Goal: Transaction & Acquisition: Purchase product/service

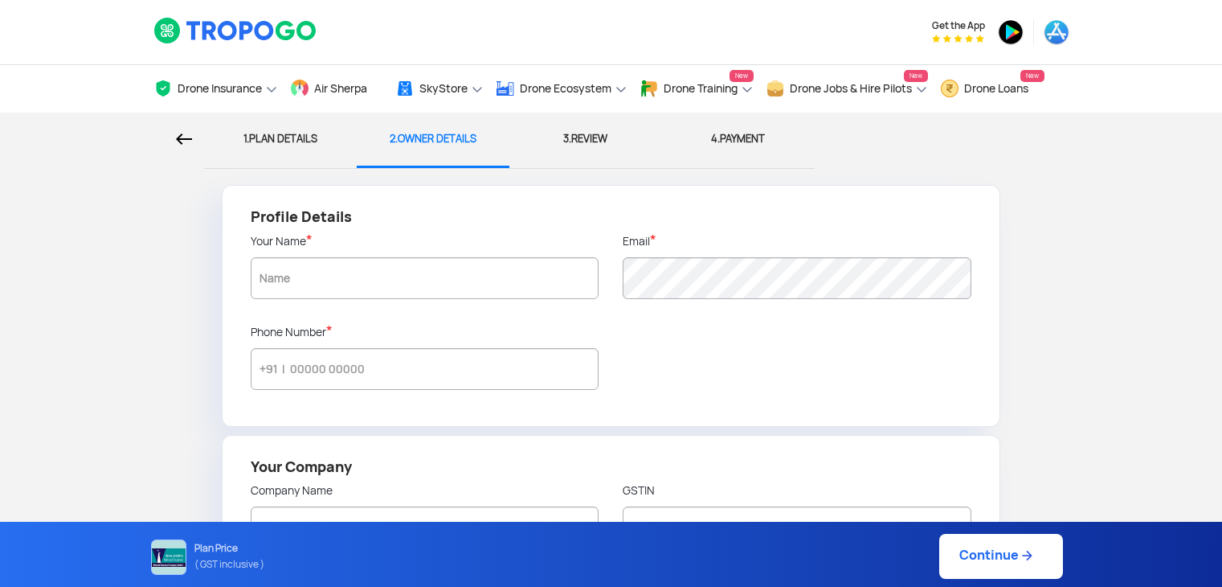
radio input "true"
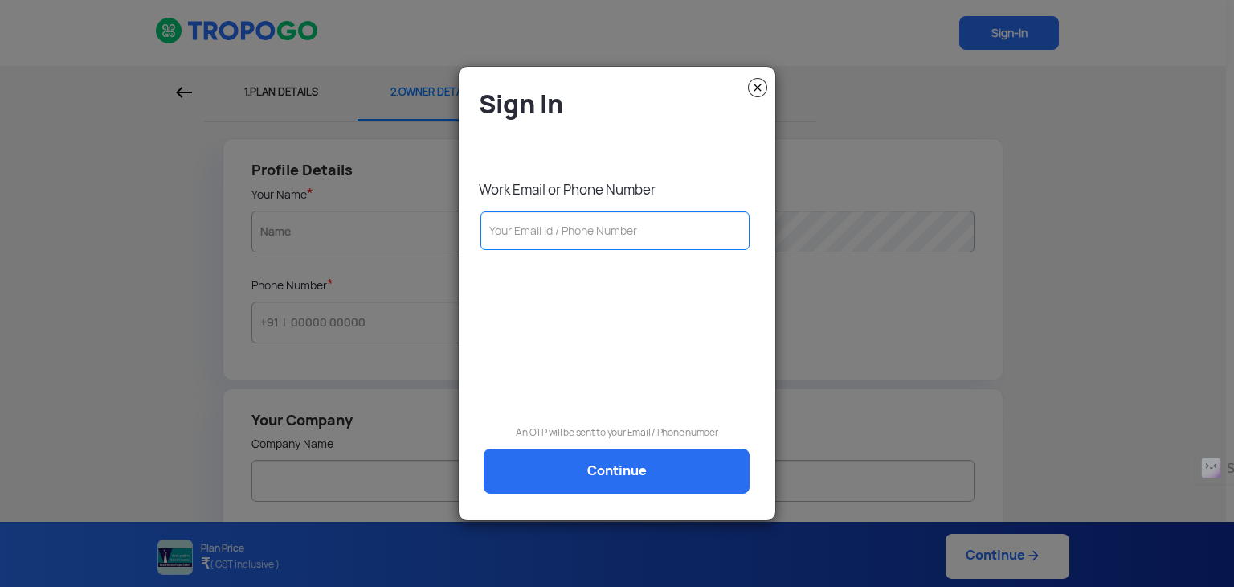
click at [534, 231] on input "text" at bounding box center [615, 230] width 269 height 39
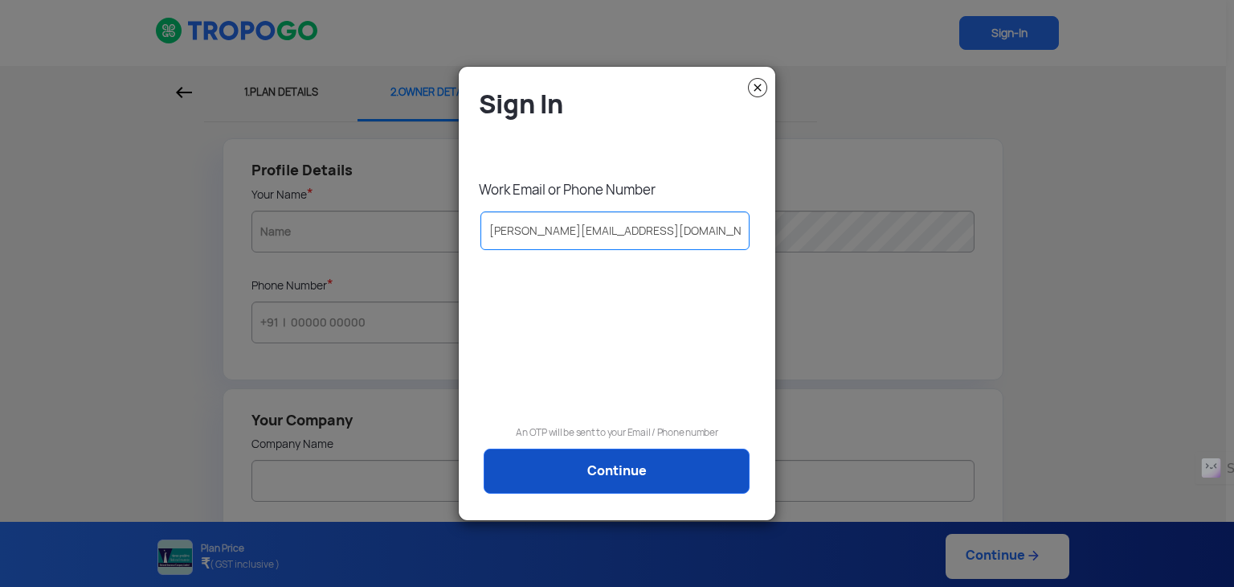
type input "[PERSON_NAME][EMAIL_ADDRESS][DOMAIN_NAME]"
click at [585, 476] on link "Continue" at bounding box center [617, 470] width 266 height 45
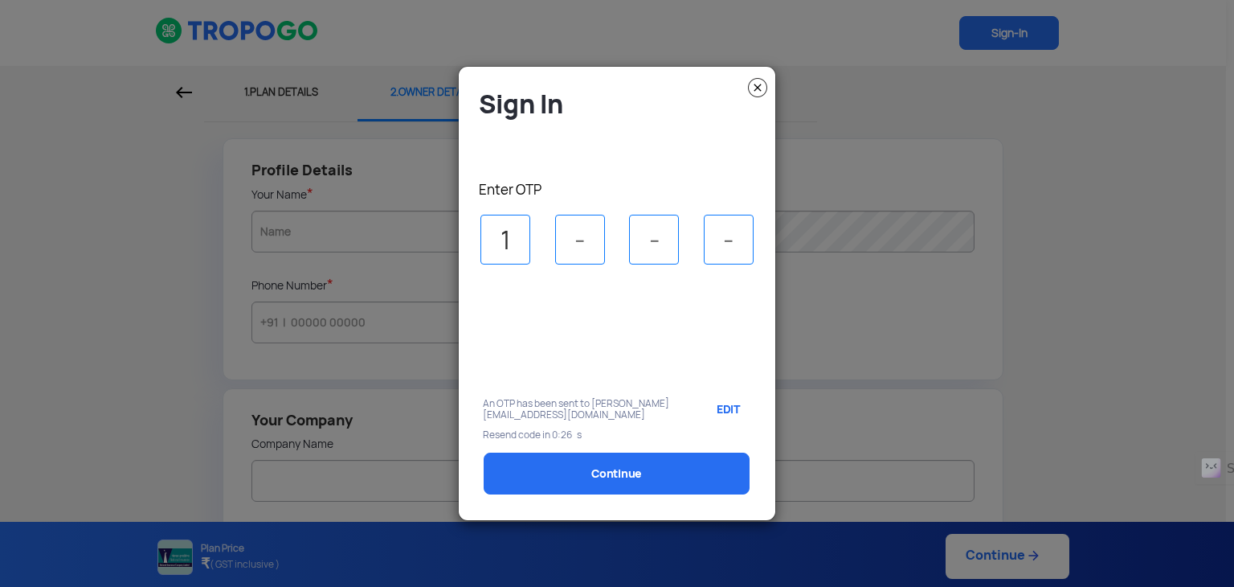
type input "1"
type input "7"
type input "2"
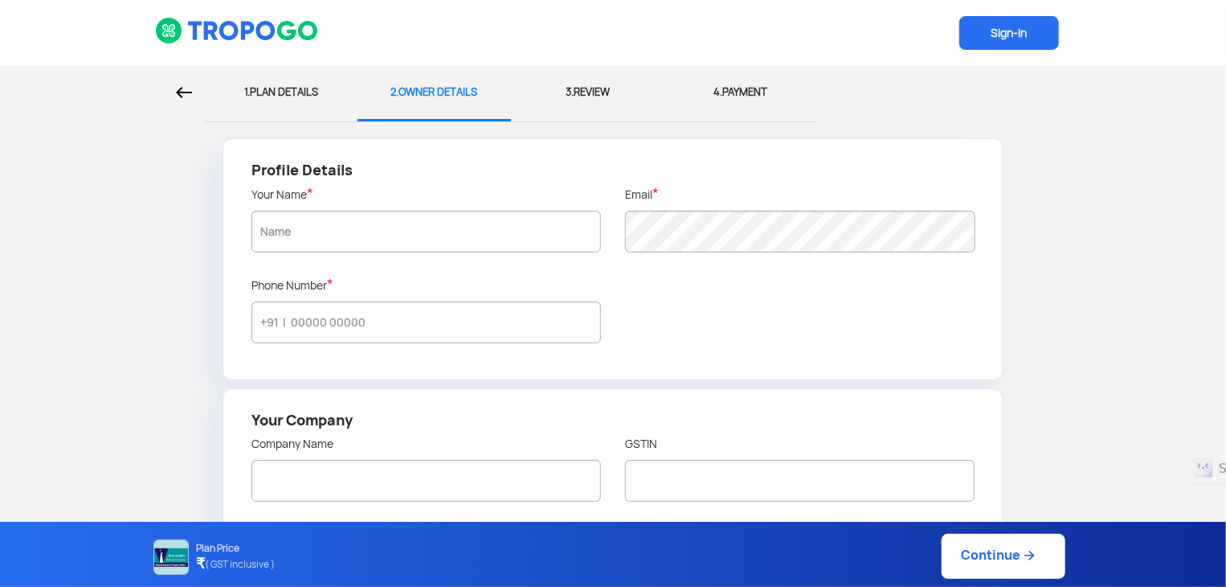
click at [297, 95] on div "1. PLAN DETAILS" at bounding box center [280, 92] width 129 height 53
select select "1000000"
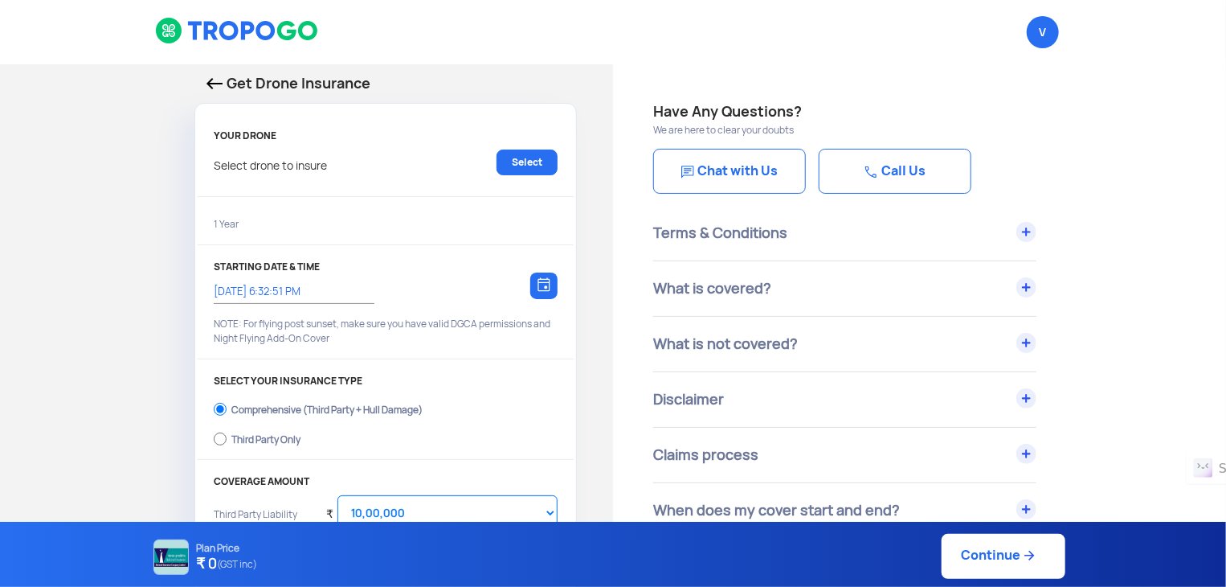
type input "[DATE] 6:42:00 PM"
click at [536, 168] on link "Select" at bounding box center [527, 162] width 61 height 26
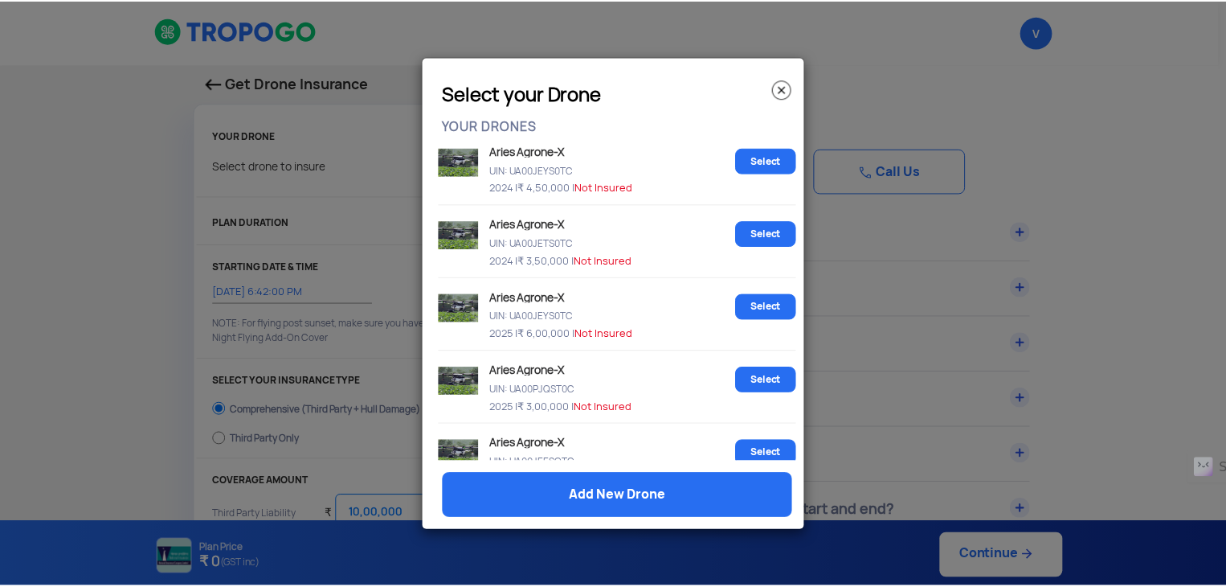
scroll to position [193, 0]
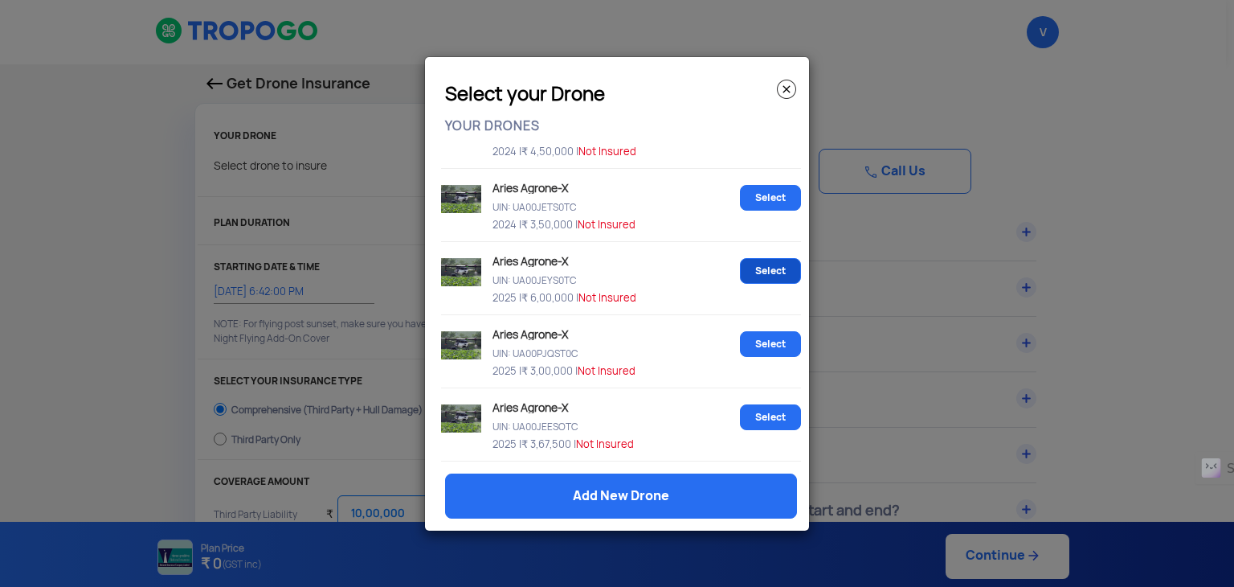
click at [764, 268] on link "Select" at bounding box center [770, 271] width 61 height 26
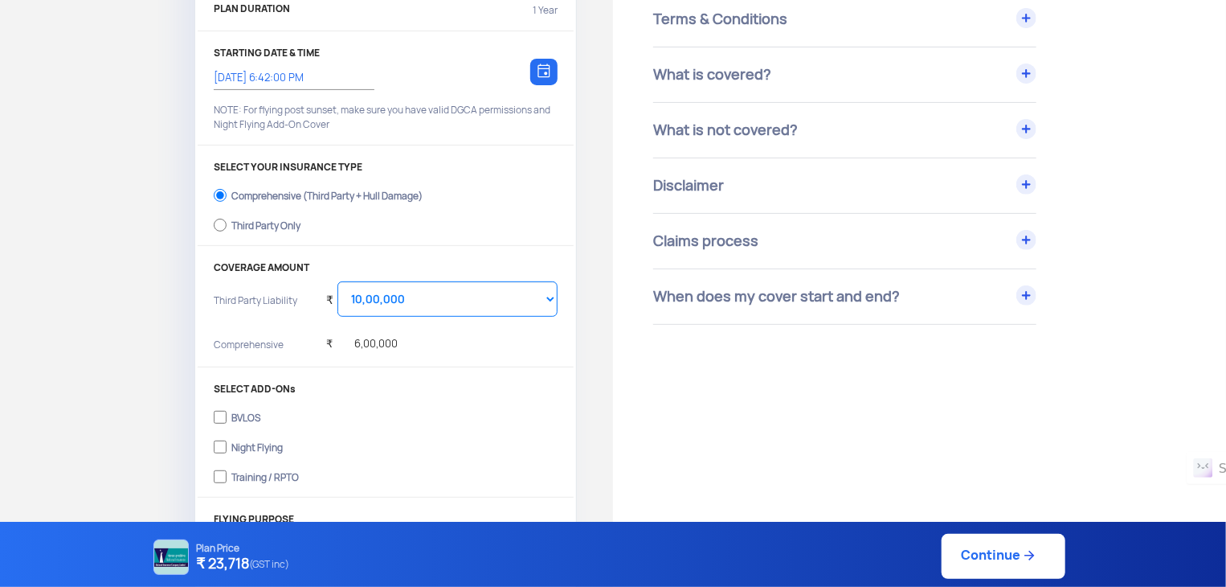
scroll to position [428, 0]
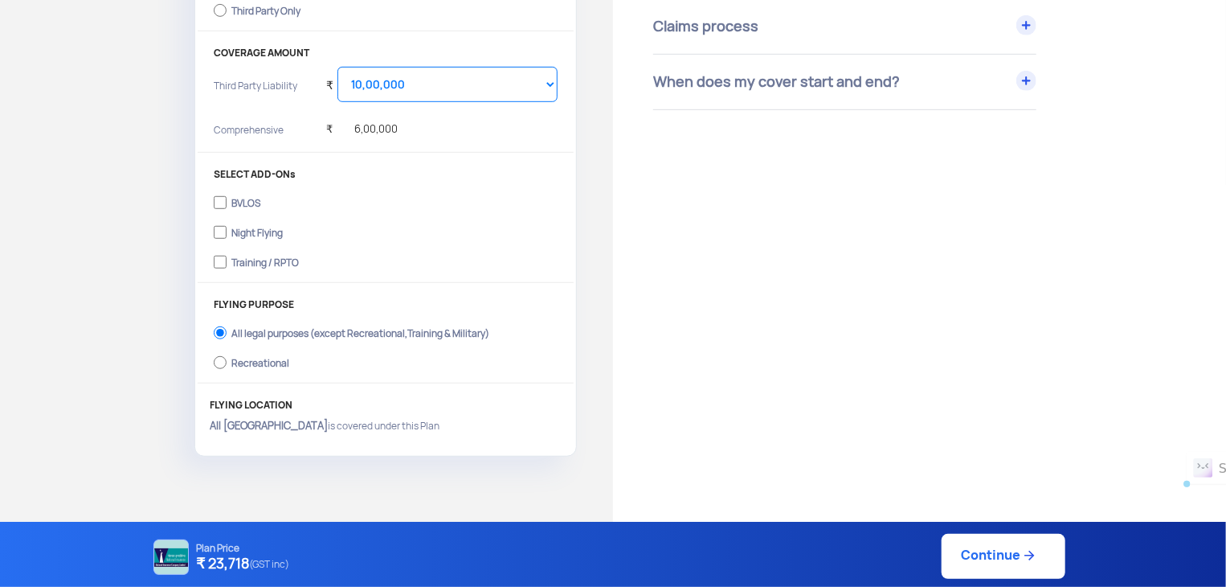
drag, startPoint x: 247, startPoint y: 565, endPoint x: 209, endPoint y: 563, distance: 38.6
click at [209, 563] on h4 "₹ 23,718 (GST inc)" at bounding box center [243, 564] width 93 height 21
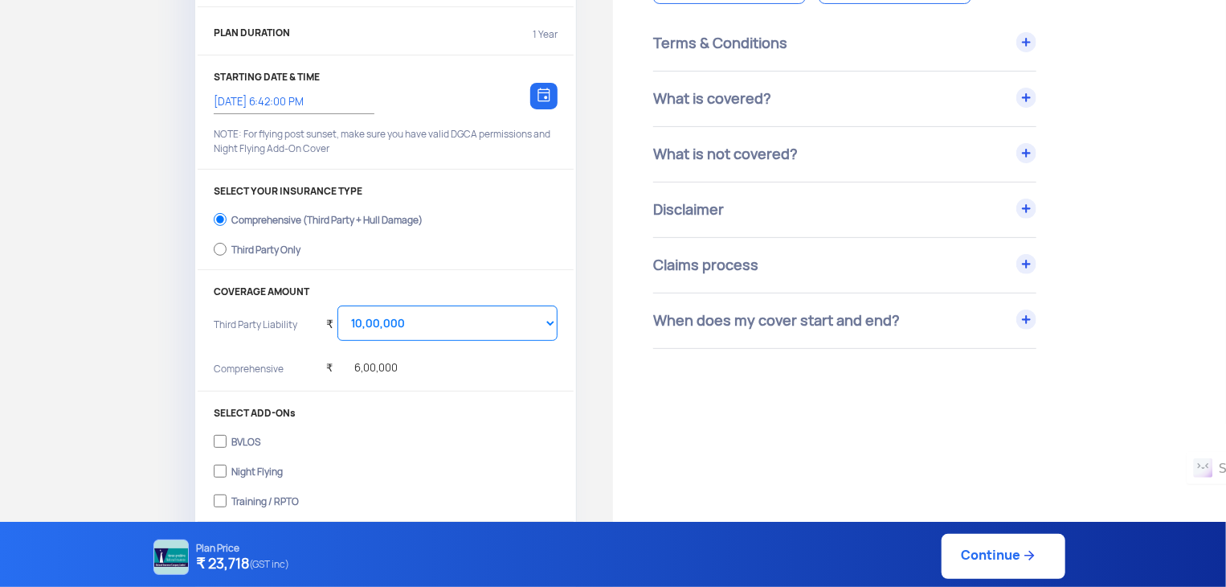
scroll to position [214, 0]
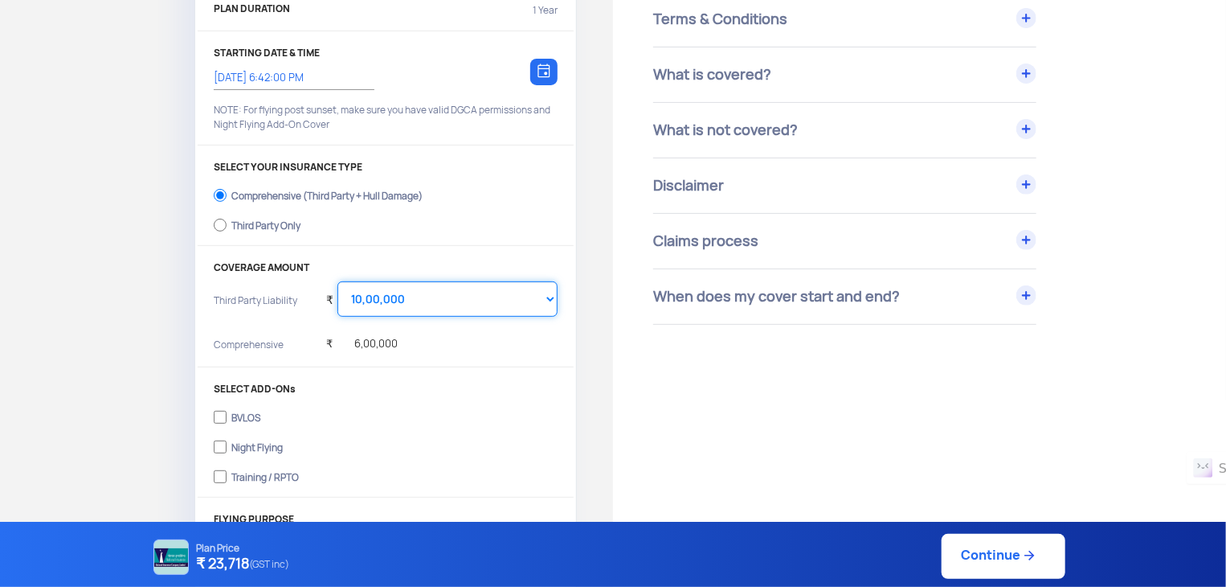
click at [443, 293] on select "Select Amount 10,00,000 15,00,000 20,00,000 25,00,000 30,00,000" at bounding box center [447, 298] width 220 height 35
click at [462, 557] on div "Plan Price ₹ 23,718 (GST inc) Continue" at bounding box center [607, 556] width 916 height 45
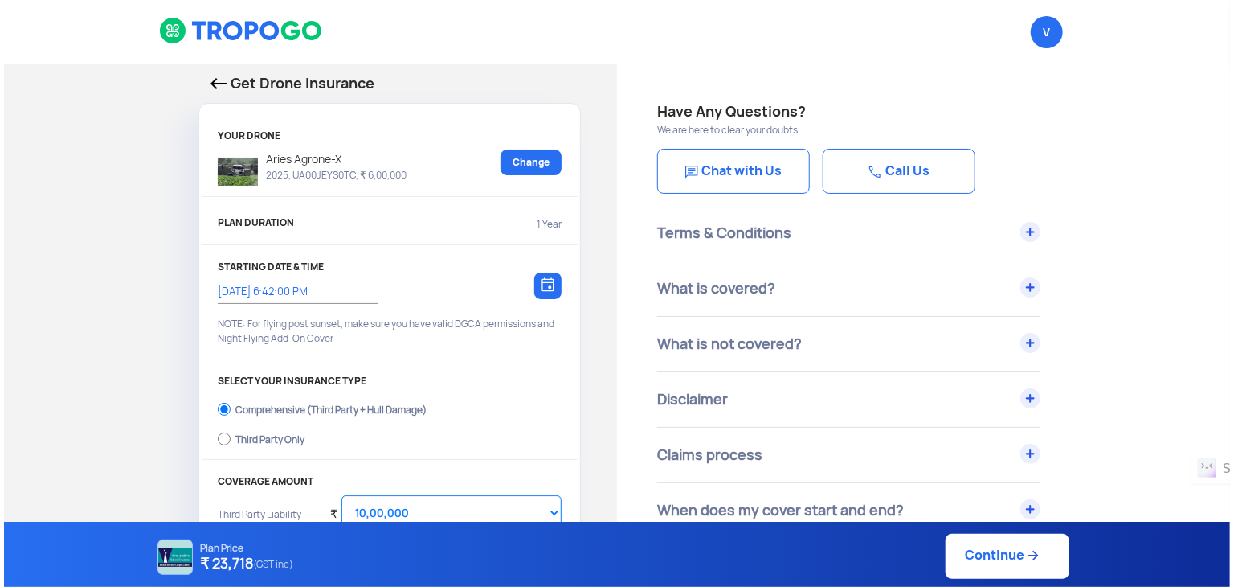
scroll to position [107, 0]
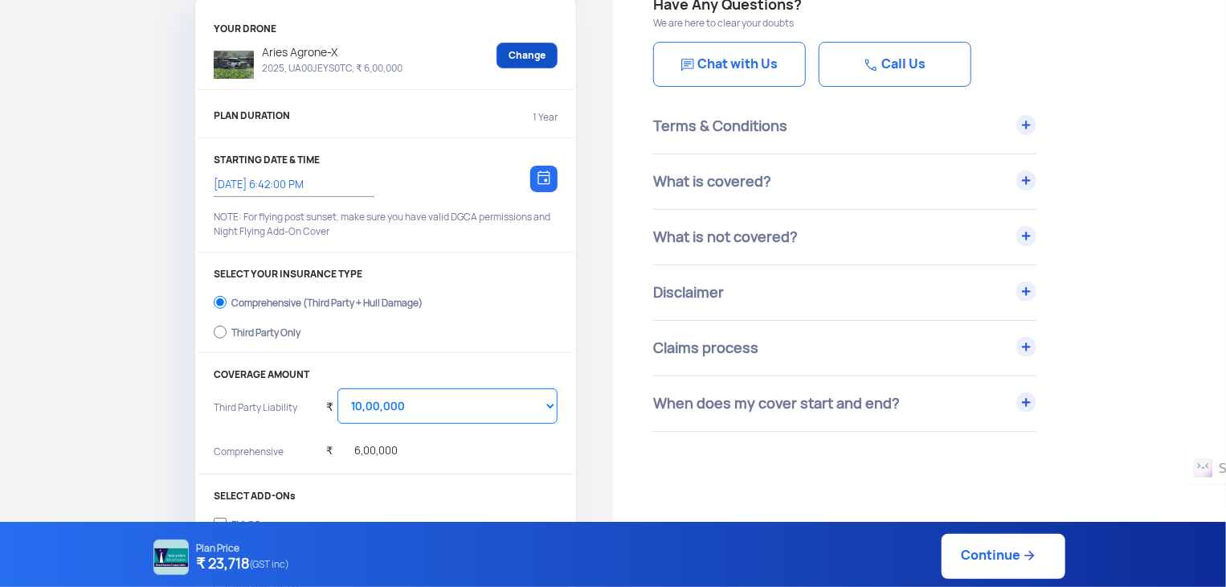
click at [525, 49] on link "Change" at bounding box center [527, 56] width 61 height 26
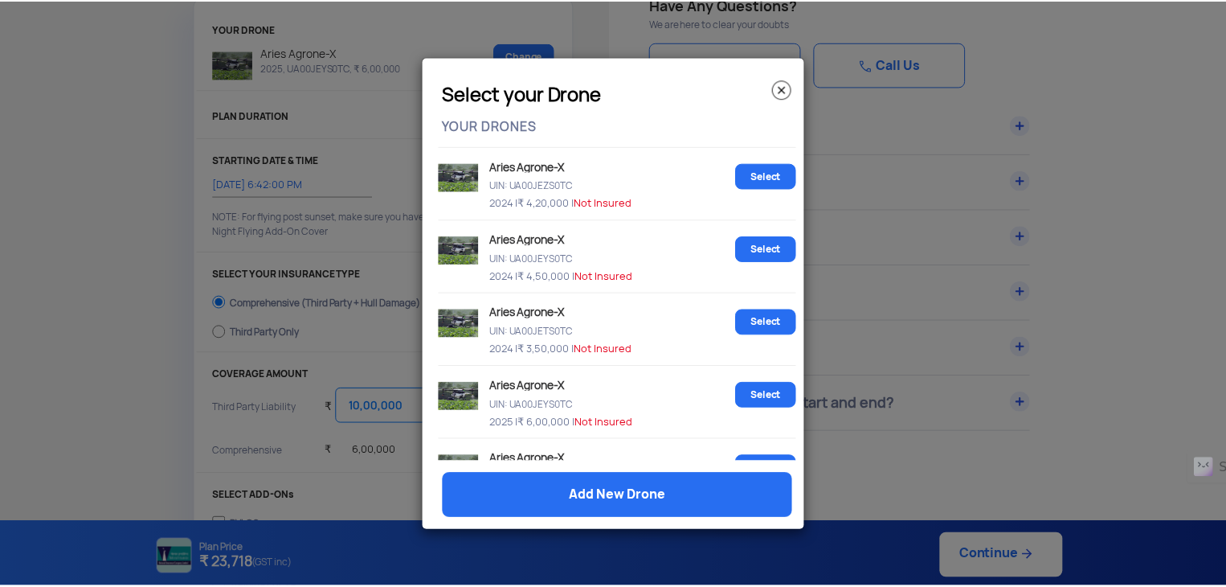
scroll to position [193, 0]
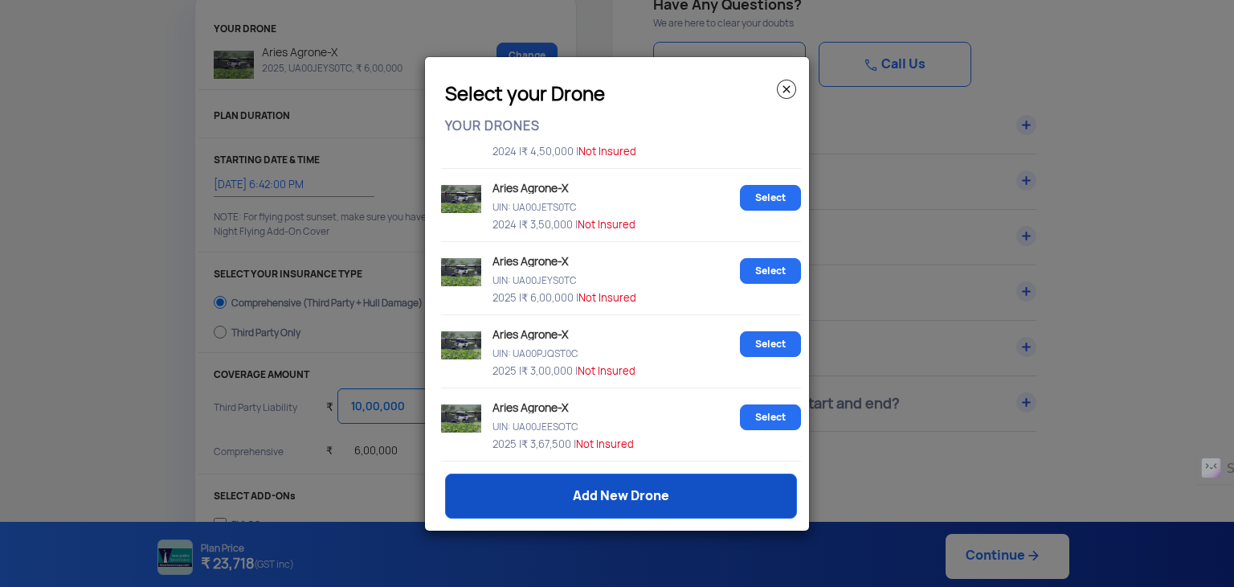
click at [667, 505] on link "Add New Drone" at bounding box center [621, 495] width 352 height 45
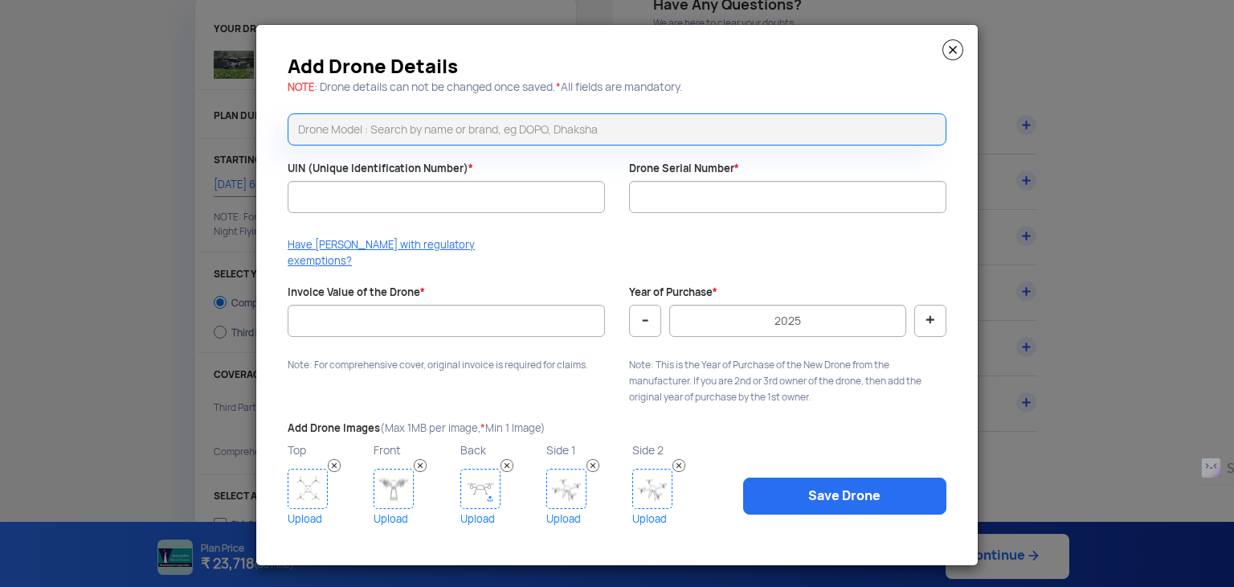
click at [480, 136] on input "text" at bounding box center [617, 129] width 659 height 32
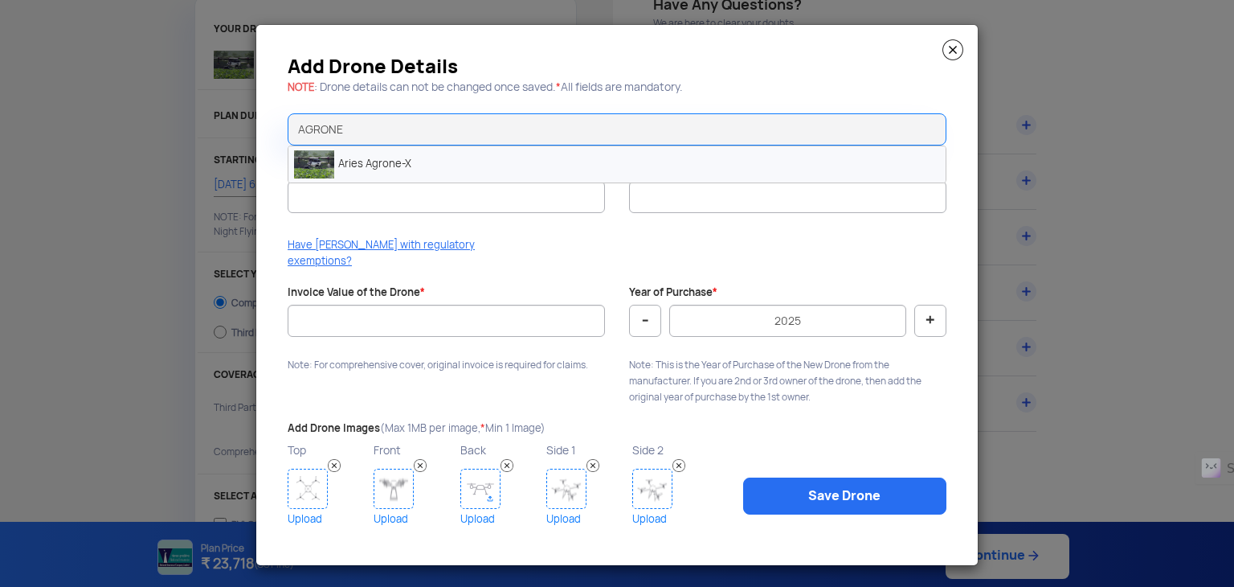
click at [446, 171] on li "Aries Agrone-X" at bounding box center [616, 164] width 657 height 36
type input "Aries Agrone-X"
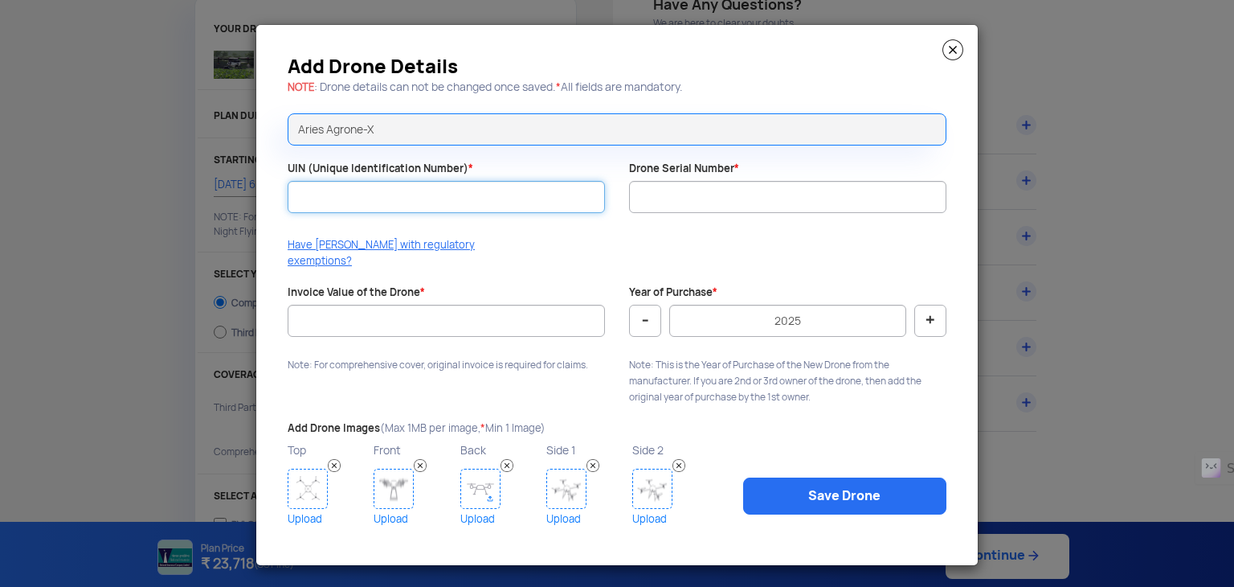
click at [418, 189] on input "UIN (Unique Identification Number) *" at bounding box center [446, 197] width 317 height 32
type input "UA00GTQ10TC"
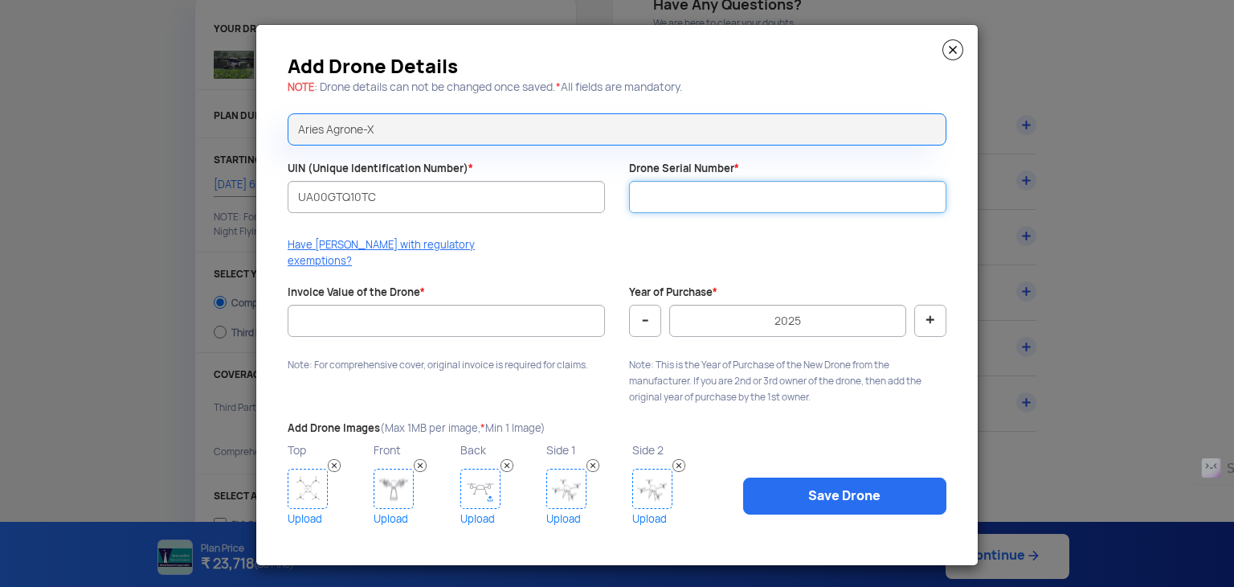
click at [714, 210] on input "Drone Serial Number *" at bounding box center [787, 197] width 317 height 32
type input "ASPL-AG-X-0825-0001"
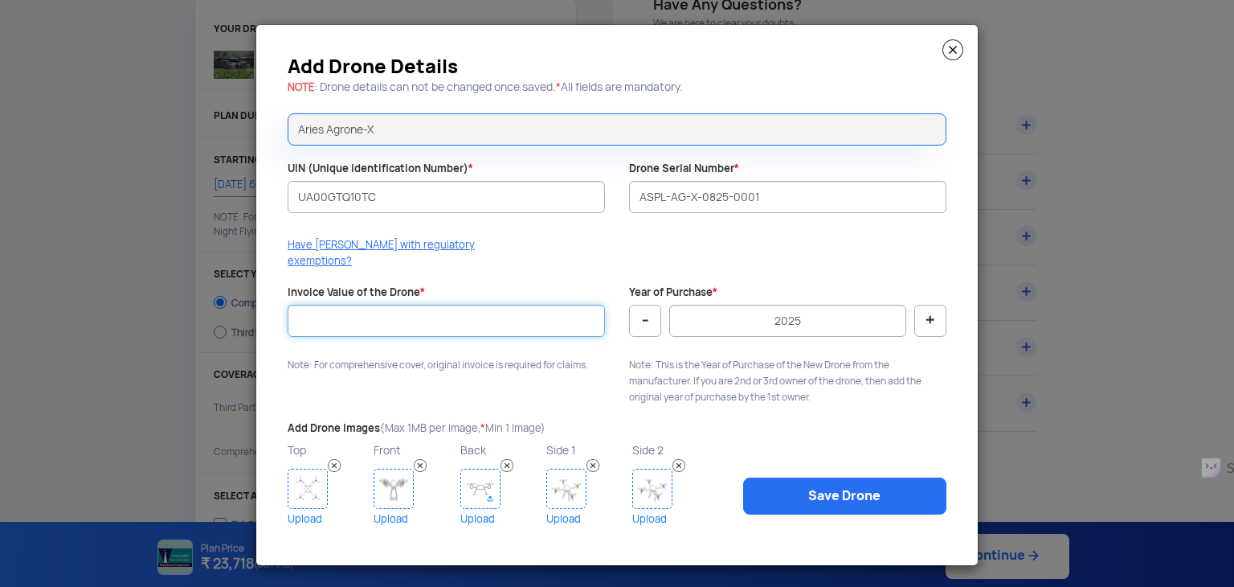
click at [483, 309] on input "Invoice Value of the Drone *" at bounding box center [446, 321] width 317 height 32
click at [314, 468] on img at bounding box center [308, 488] width 40 height 40
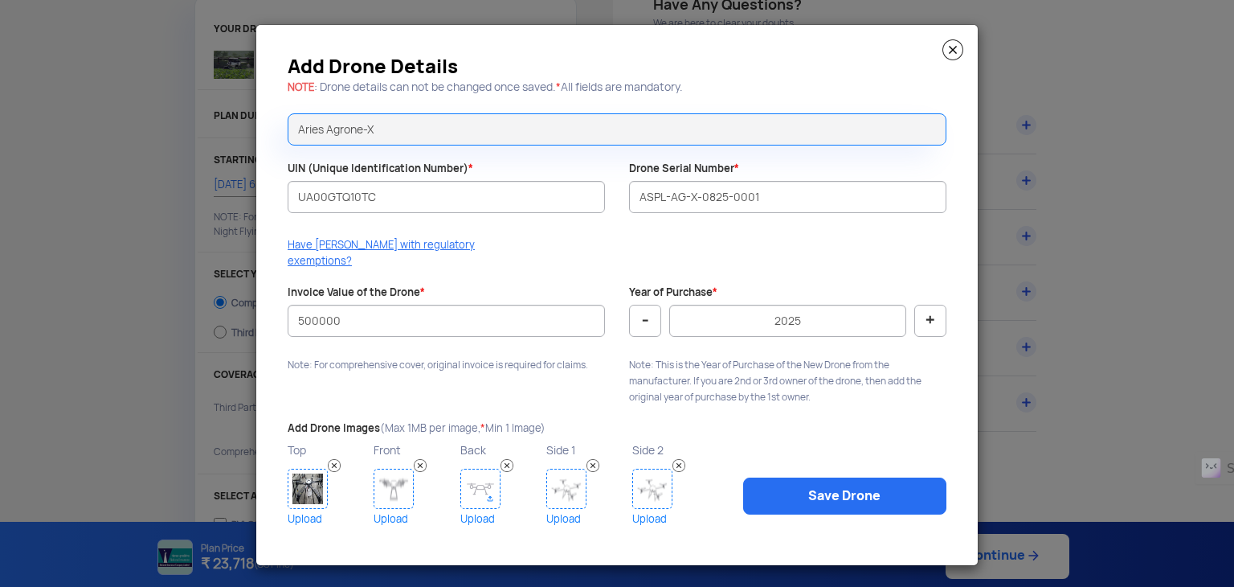
click at [405, 493] on img at bounding box center [394, 488] width 40 height 40
click at [427, 309] on input "500000" at bounding box center [446, 321] width 317 height 32
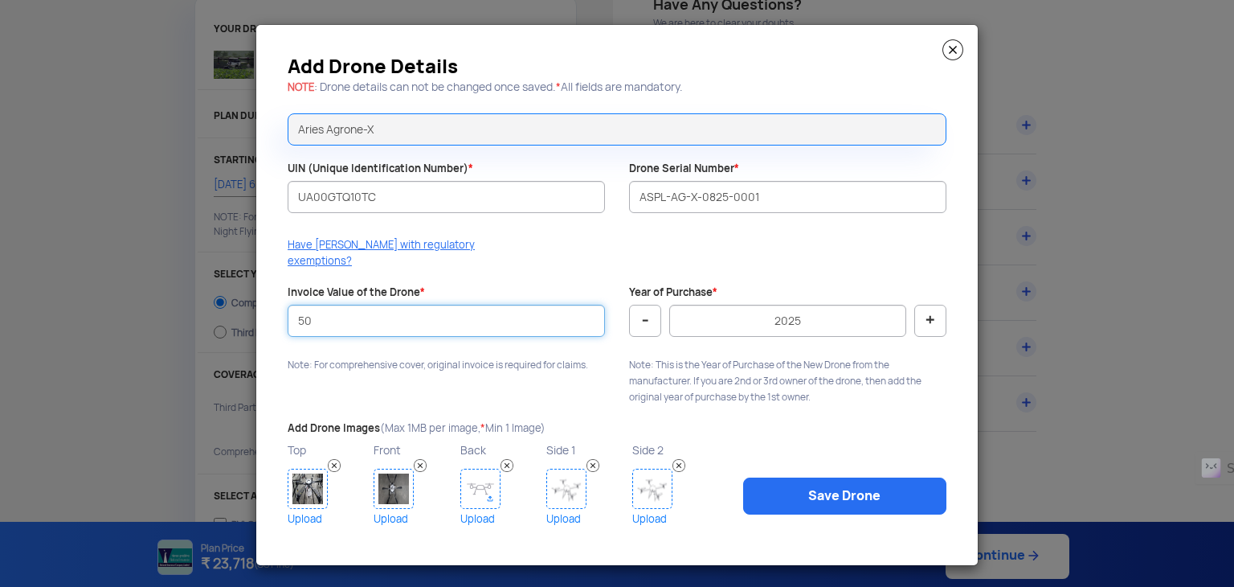
type input "5"
click at [956, 55] on img at bounding box center [953, 49] width 21 height 21
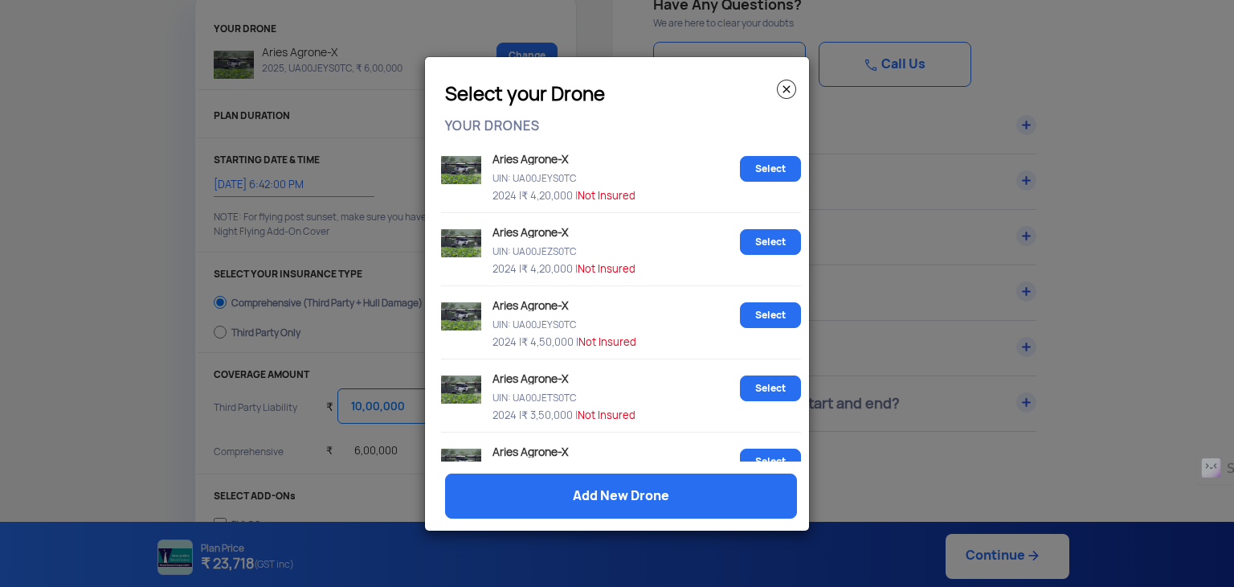
click at [785, 92] on img at bounding box center [786, 89] width 19 height 19
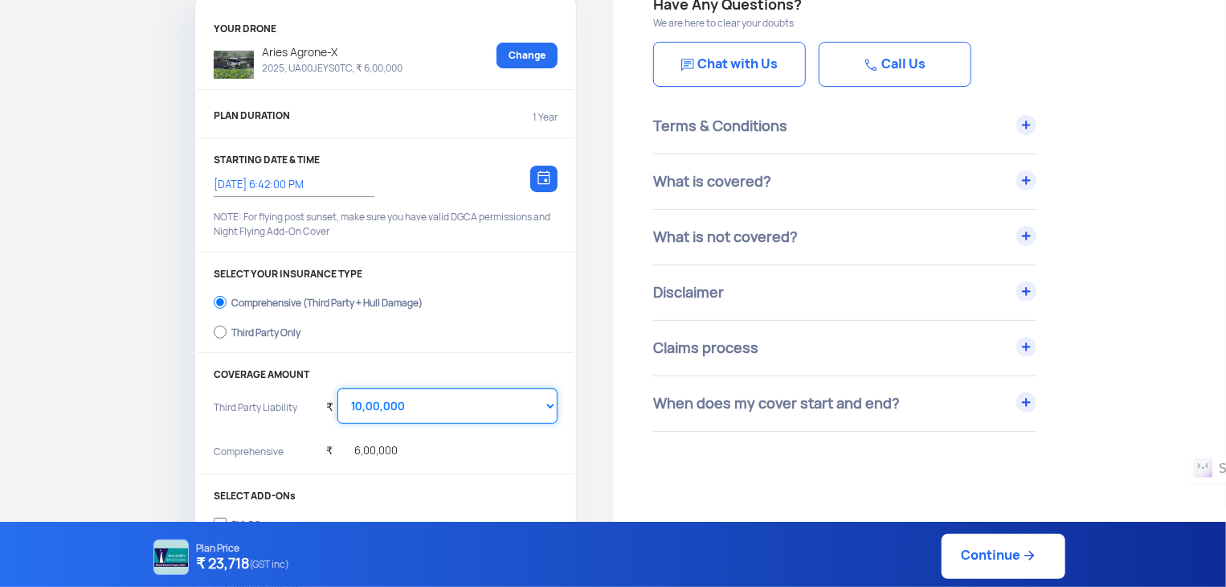
click at [411, 393] on select "Select Amount 10,00,000 15,00,000 20,00,000 25,00,000 30,00,000" at bounding box center [447, 405] width 220 height 35
click at [337, 388] on select "Select Amount 10,00,000 15,00,000 20,00,000 25,00,000 30,00,000" at bounding box center [447, 405] width 220 height 35
click at [455, 415] on select "Select Amount 10,00,000 15,00,000 20,00,000 25,00,000 30,00,000" at bounding box center [447, 405] width 220 height 35
click at [337, 388] on select "Select Amount 10,00,000 15,00,000 20,00,000 25,00,000 30,00,000" at bounding box center [447, 405] width 220 height 35
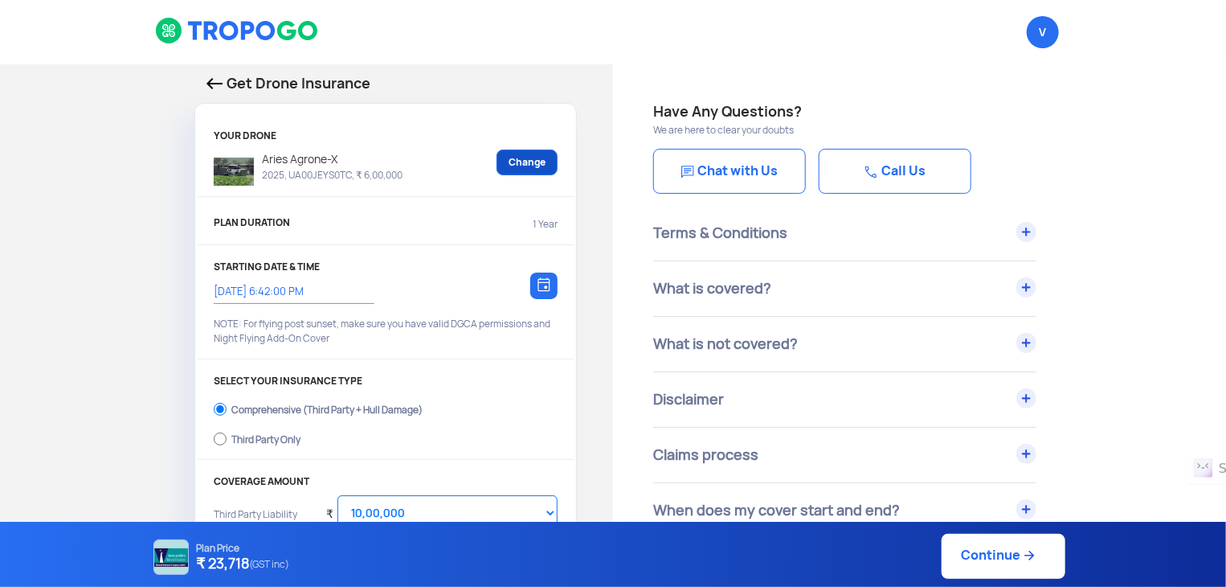
click at [527, 149] on link "Change" at bounding box center [527, 162] width 61 height 26
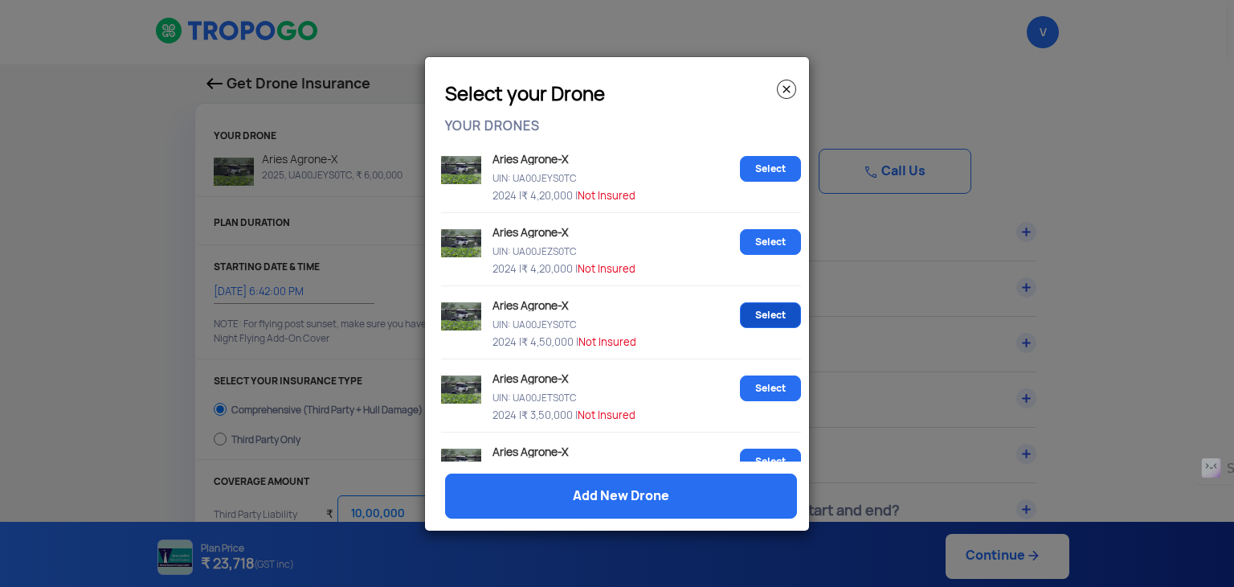
click at [771, 319] on link "Select" at bounding box center [770, 315] width 61 height 26
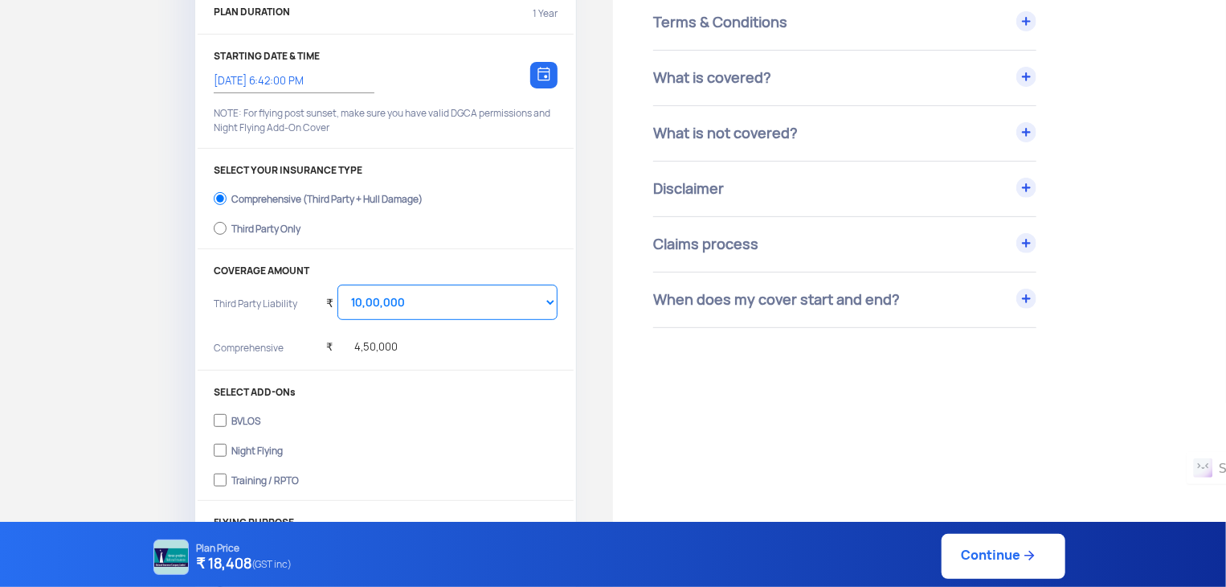
scroll to position [214, 0]
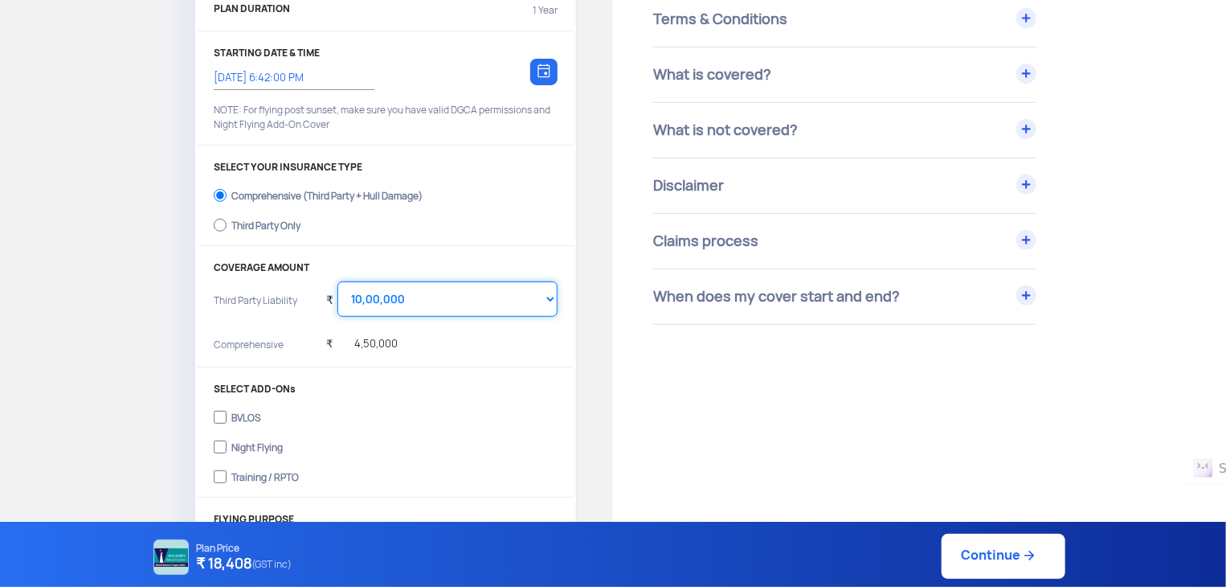
click at [468, 305] on select "Select Amount 10,00,000 15,00,000 20,00,000 25,00,000 30,00,000" at bounding box center [447, 298] width 220 height 35
click at [476, 252] on div "YOUR DRONE Aries Agrone-X 2024, UA00JEYS0TC, ₹ 4,50,000 Change PLAN DURATION 1 …" at bounding box center [385, 288] width 381 height 764
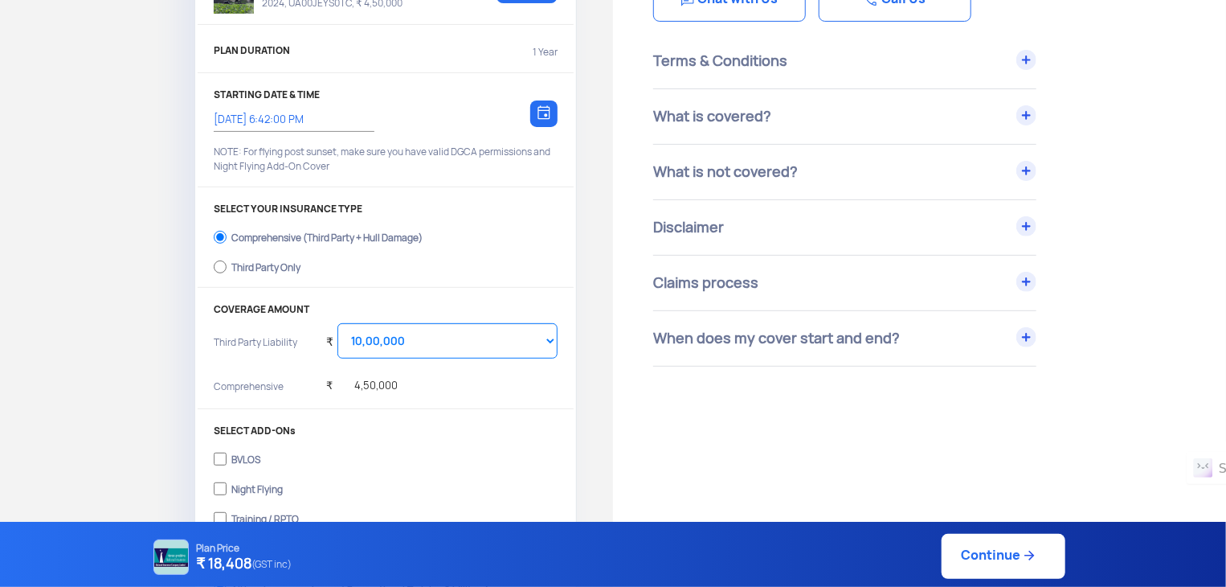
scroll to position [289, 0]
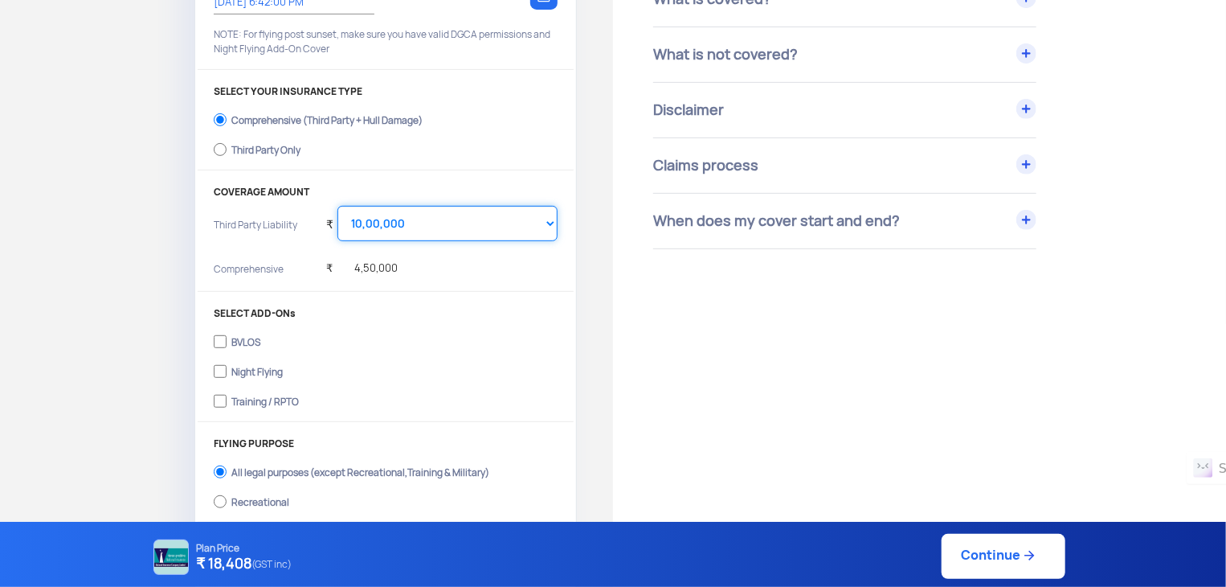
click at [399, 219] on select "Select Amount 10,00,000 15,00,000 20,00,000 25,00,000 30,00,000" at bounding box center [447, 223] width 220 height 35
click at [402, 190] on p "COVERAGE AMOUNT" at bounding box center [386, 191] width 344 height 11
click at [401, 264] on div "₹ 4,50,000" at bounding box center [441, 270] width 231 height 32
click at [421, 207] on select "Select Amount 10,00,000 15,00,000 20,00,000 25,00,000 30,00,000" at bounding box center [447, 223] width 220 height 35
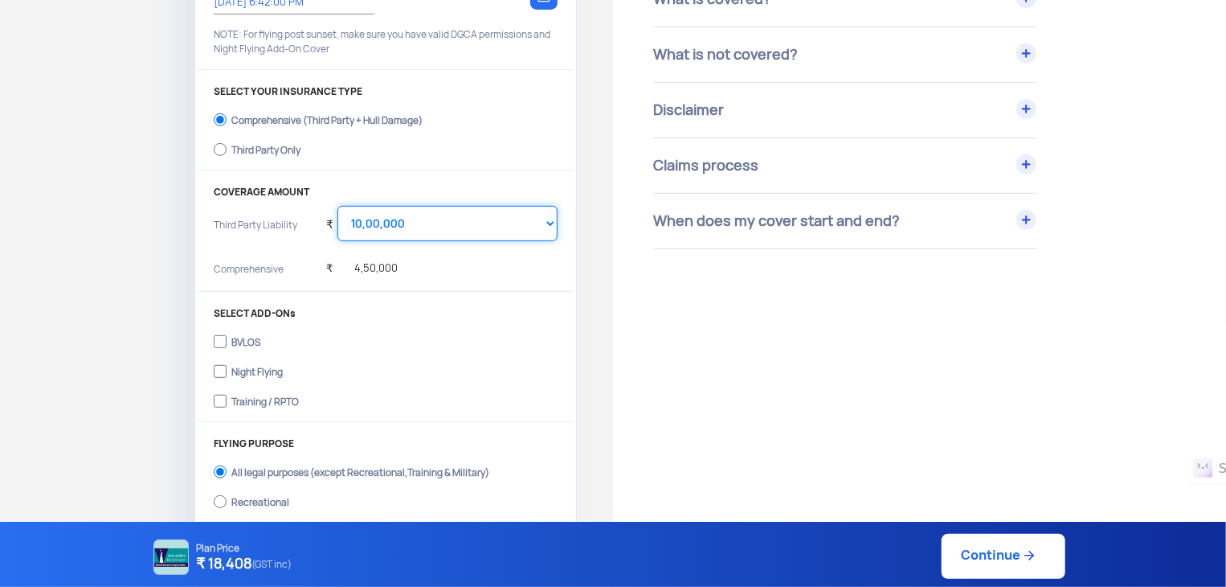
click at [421, 207] on select "Select Amount 10,00,000 15,00,000 20,00,000 25,00,000 30,00,000" at bounding box center [447, 223] width 220 height 35
click at [424, 184] on div "YOUR DRONE Aries Agrone-X 2024, UA00JEYS0TC, ₹ 4,50,000 Change PLAN DURATION 1 …" at bounding box center [385, 212] width 381 height 764
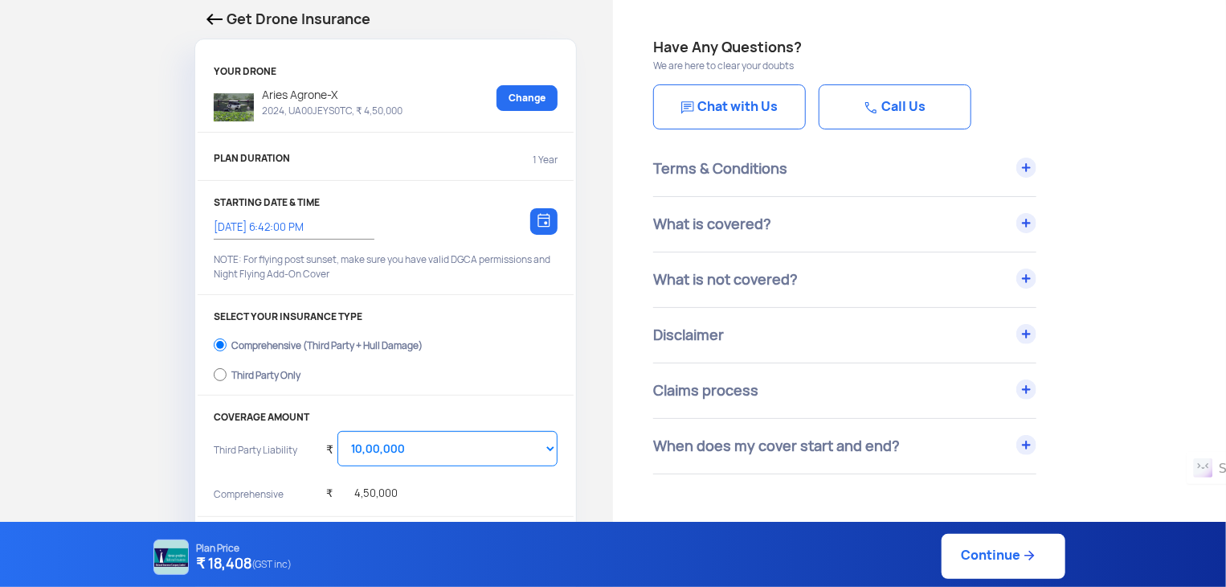
scroll to position [107, 0]
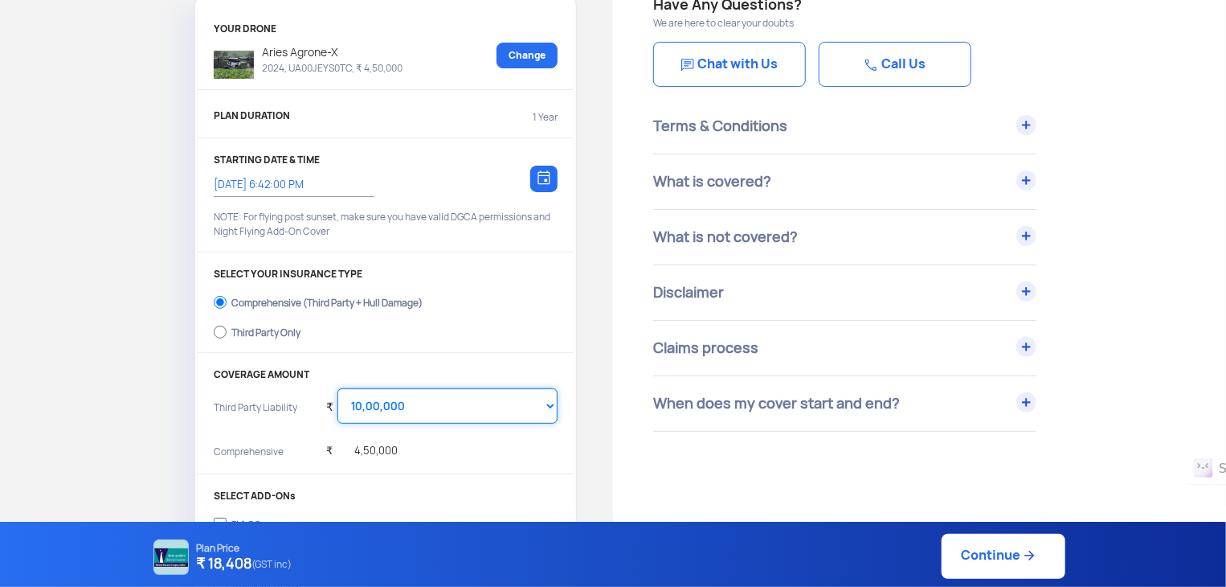
click at [414, 407] on select "Select Amount 10,00,000 15,00,000 20,00,000 25,00,000 30,00,000" at bounding box center [447, 405] width 220 height 35
click at [337, 388] on select "Select Amount 10,00,000 15,00,000 20,00,000 25,00,000 30,00,000" at bounding box center [447, 405] width 220 height 35
click at [422, 399] on select "Select Amount 10,00,000 15,00,000 20,00,000 25,00,000 30,00,000" at bounding box center [447, 405] width 220 height 35
click at [337, 388] on select "Select Amount 10,00,000 15,00,000 20,00,000 25,00,000 30,00,000" at bounding box center [447, 405] width 220 height 35
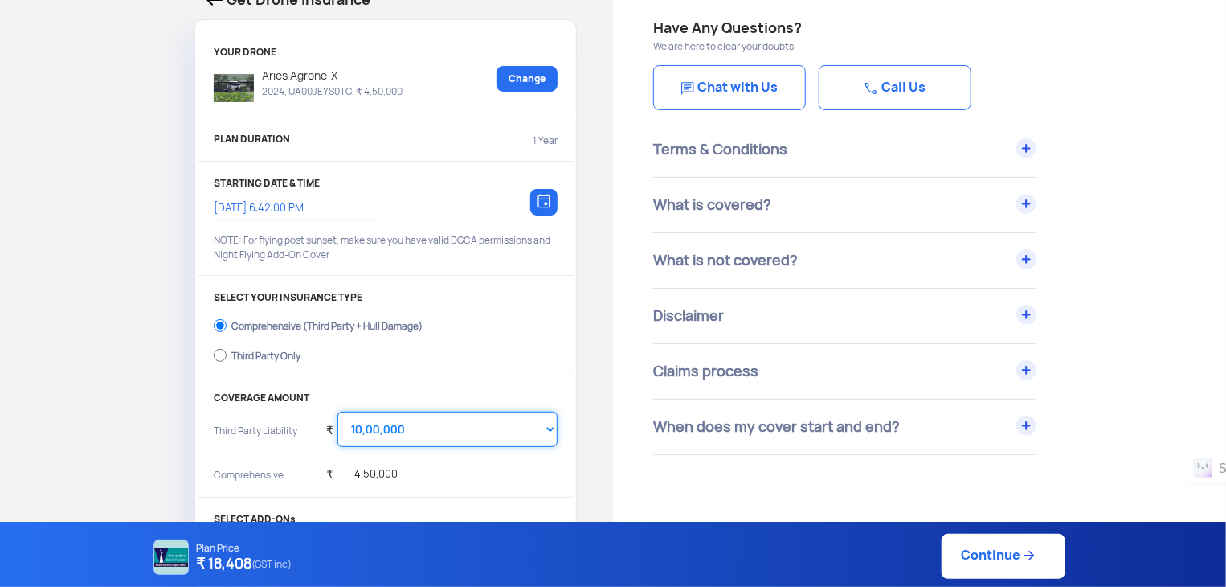
scroll to position [214, 0]
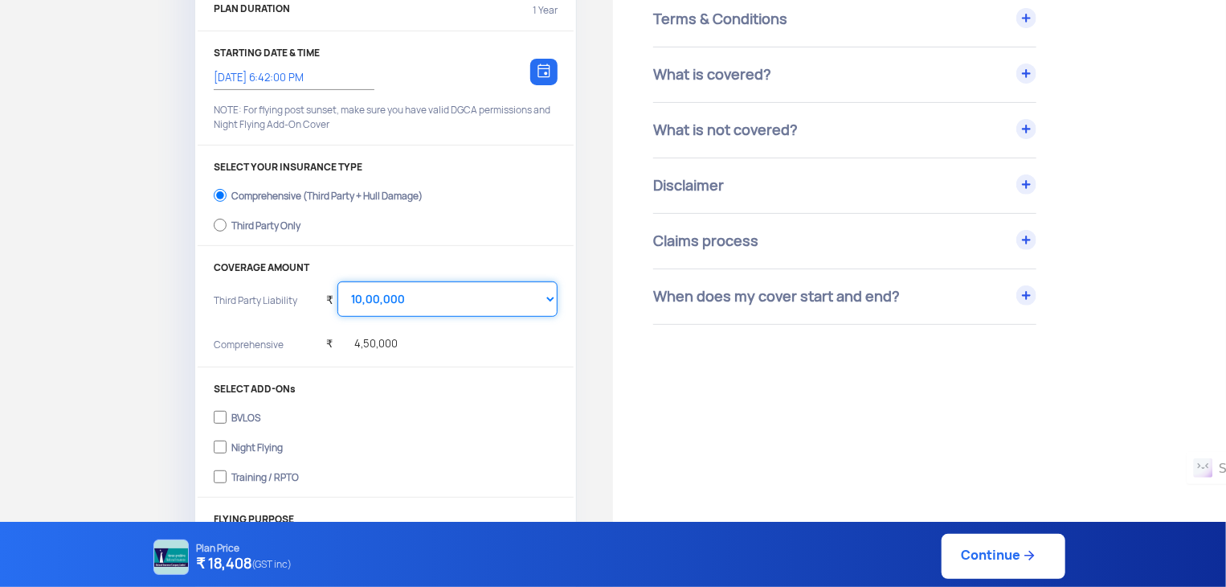
click at [469, 297] on select "Select Amount 10,00,000 15,00,000 20,00,000 25,00,000 30,00,000" at bounding box center [447, 298] width 220 height 35
click at [337, 281] on select "Select Amount 10,00,000 15,00,000 20,00,000 25,00,000 30,00,000" at bounding box center [447, 298] width 220 height 35
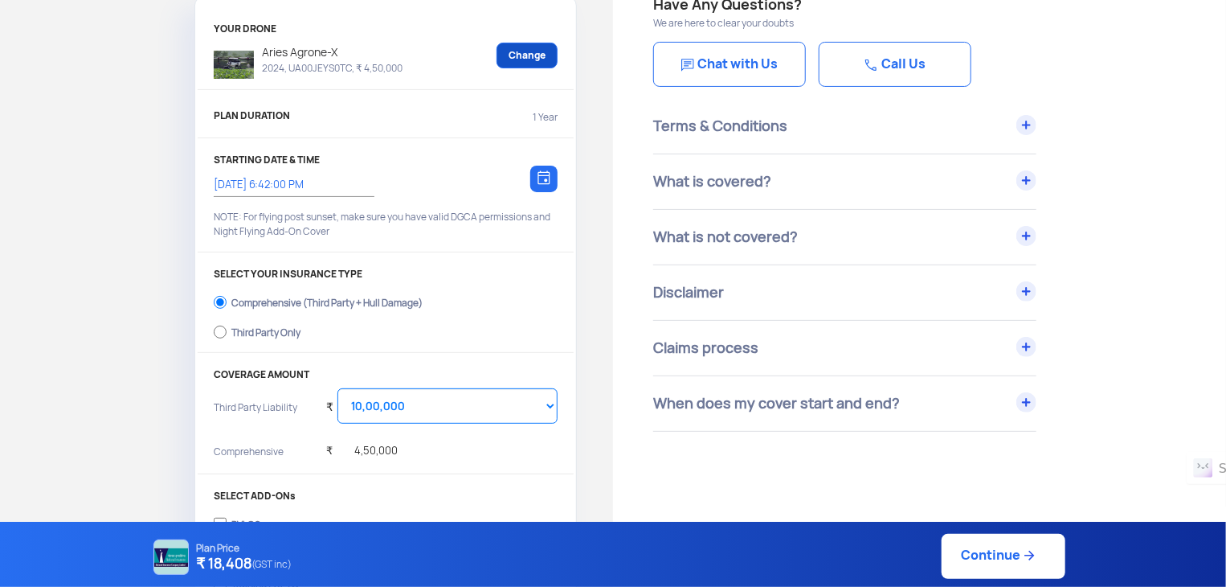
click at [537, 47] on link "Change" at bounding box center [527, 56] width 61 height 26
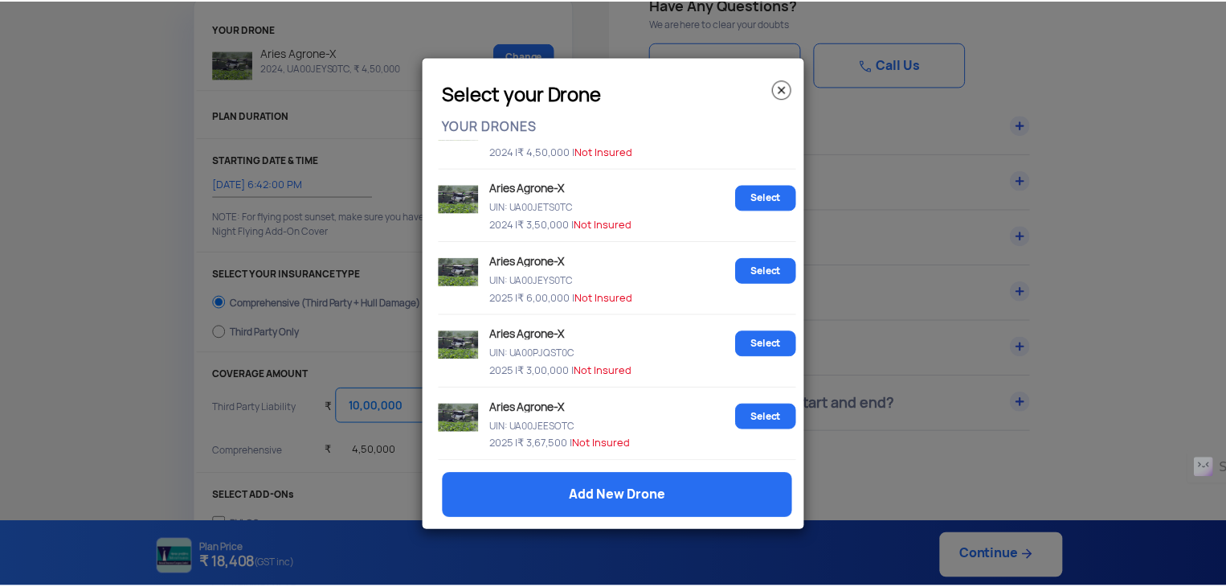
scroll to position [86, 0]
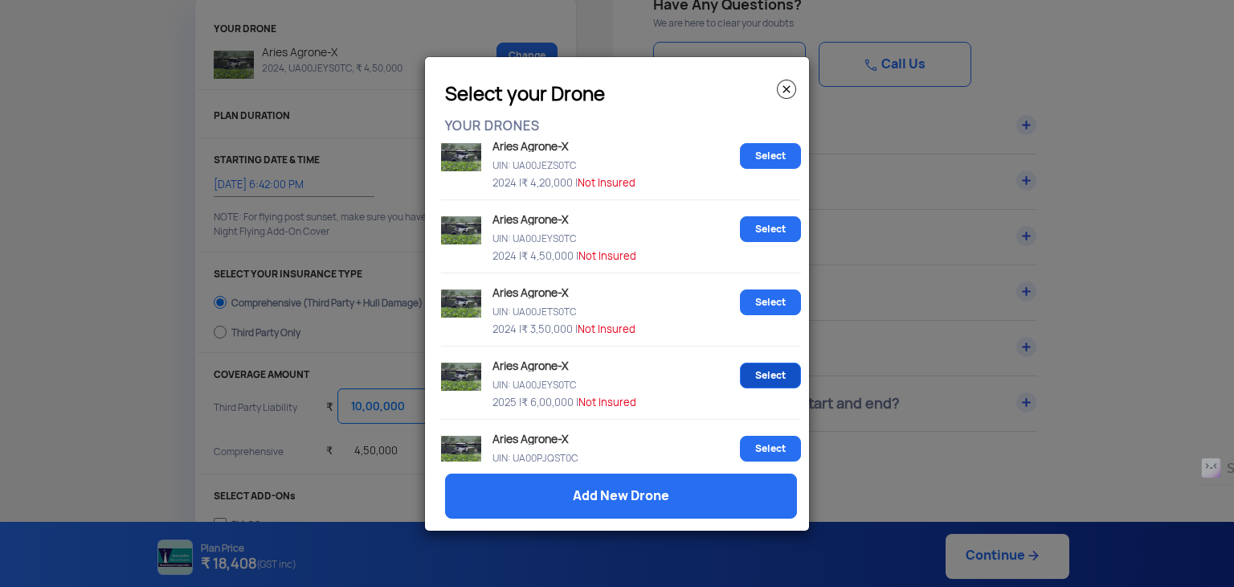
click at [772, 377] on link "Select" at bounding box center [770, 375] width 61 height 26
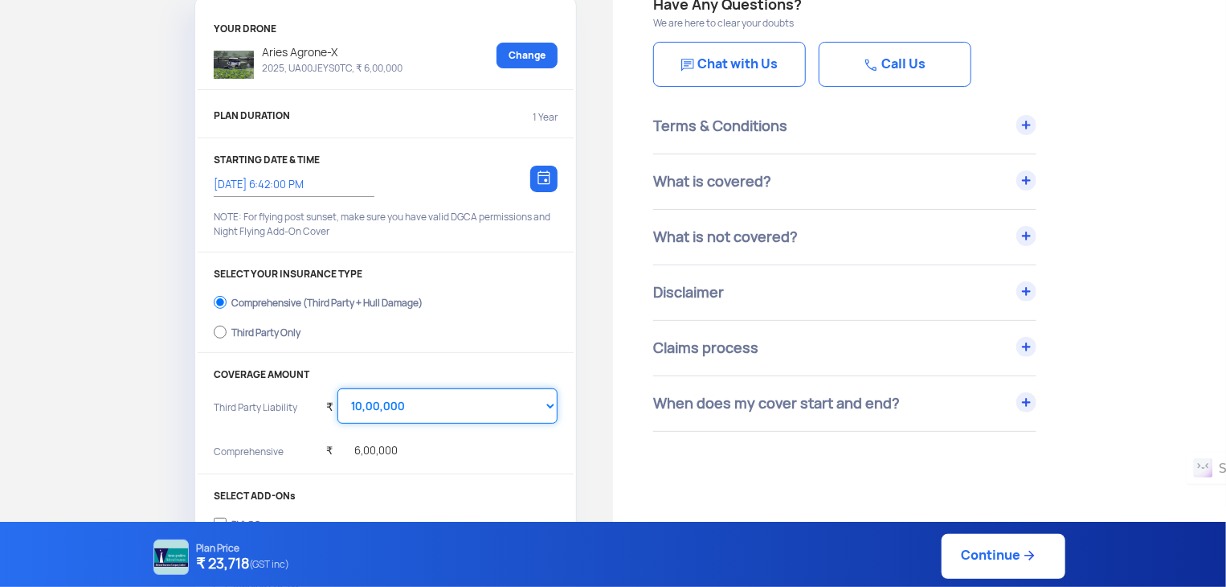
click at [468, 403] on select "Select Amount 10,00,000 15,00,000 20,00,000 25,00,000 30,00,000" at bounding box center [447, 405] width 220 height 35
select select "2000000"
click at [337, 388] on select "Select Amount 10,00,000 15,00,000 20,00,000 25,00,000 30,00,000" at bounding box center [447, 405] width 220 height 35
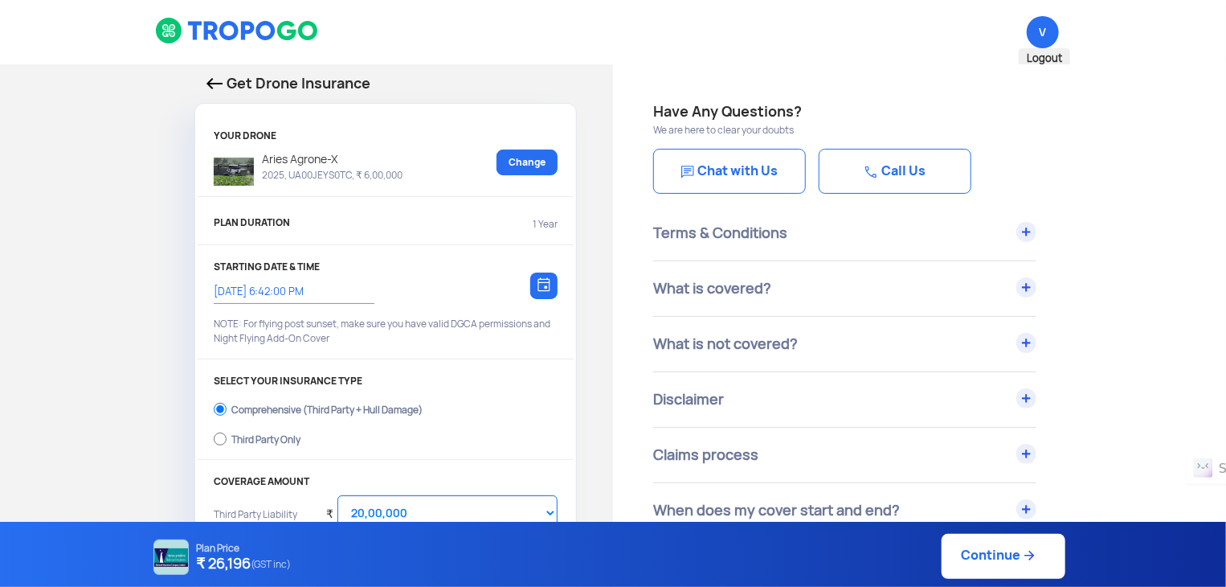
click at [1052, 22] on span "V Logout" at bounding box center [1043, 32] width 32 height 32
click at [1041, 55] on span "Logout" at bounding box center [1044, 58] width 51 height 21
